Goal: Navigation & Orientation: Go to known website

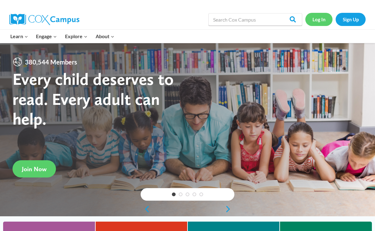
click at [320, 21] on link "Log In" at bounding box center [318, 19] width 27 height 13
click at [319, 19] on link "Log In" at bounding box center [318, 19] width 27 height 13
